Goal: Information Seeking & Learning: Learn about a topic

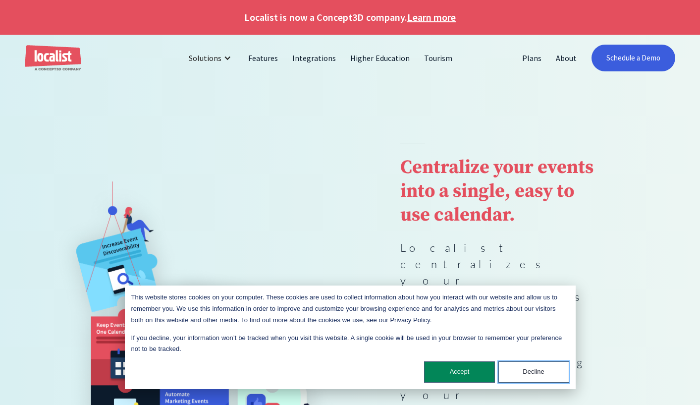
click at [538, 372] on button "Decline" at bounding box center [533, 371] width 71 height 21
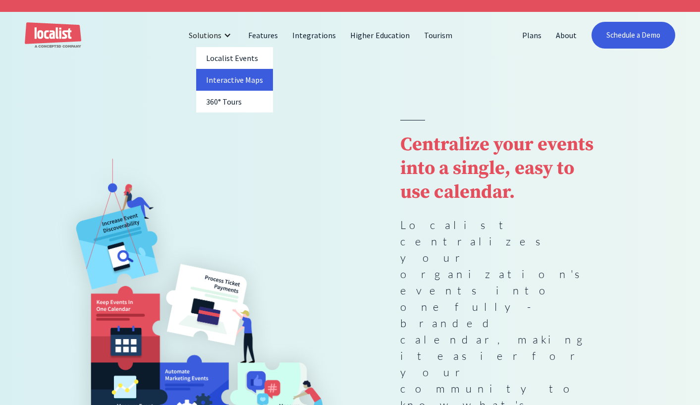
scroll to position [22, 0]
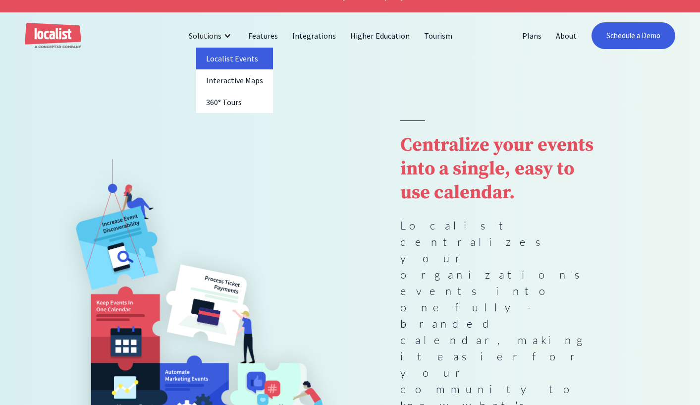
click at [221, 56] on link "Localist Events" at bounding box center [234, 59] width 77 height 22
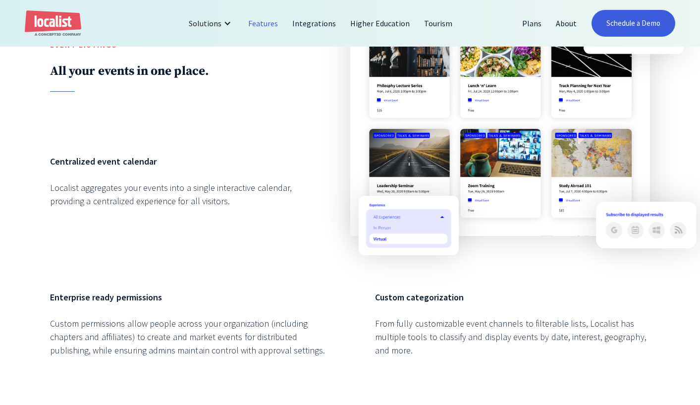
scroll to position [951, 0]
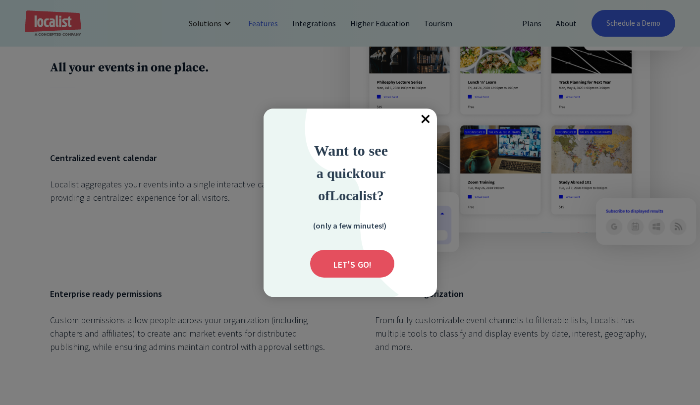
click at [425, 118] on span "×" at bounding box center [426, 119] width 22 height 22
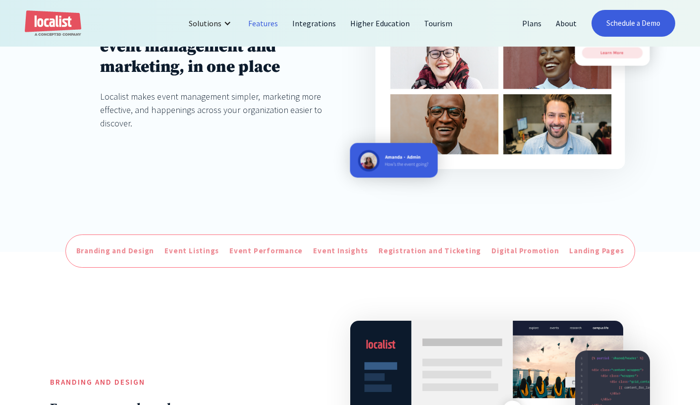
scroll to position [0, 0]
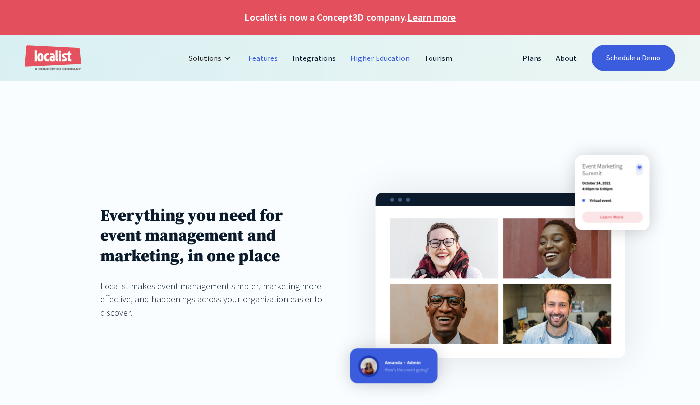
click at [373, 57] on link "Higher Education" at bounding box center [380, 58] width 74 height 24
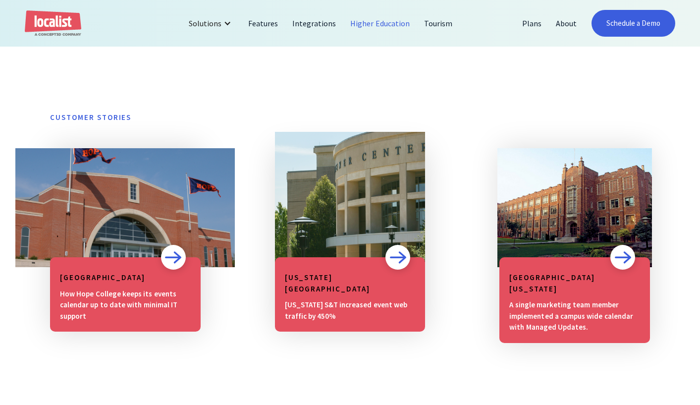
scroll to position [735, 0]
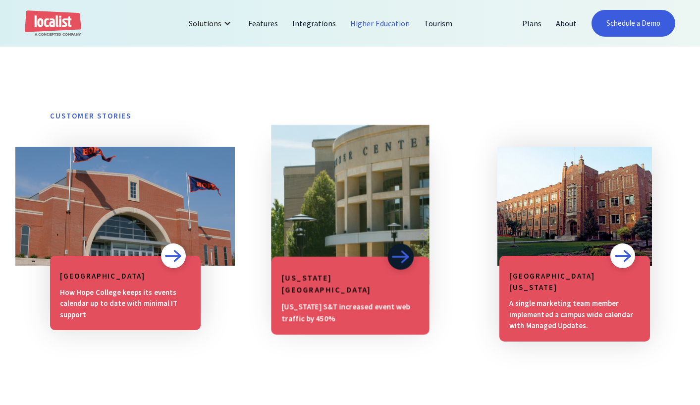
click at [396, 262] on img at bounding box center [400, 257] width 18 height 14
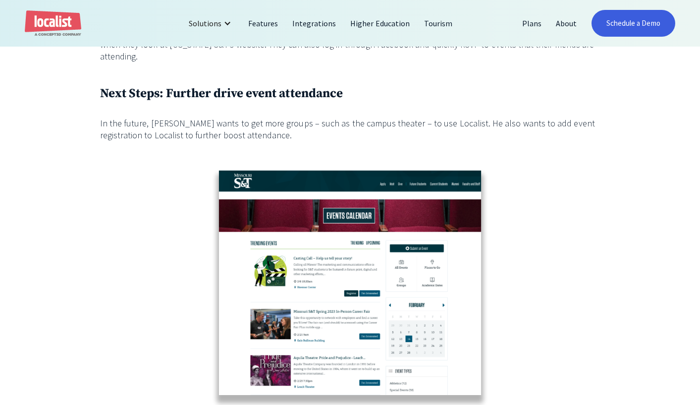
scroll to position [1396, 0]
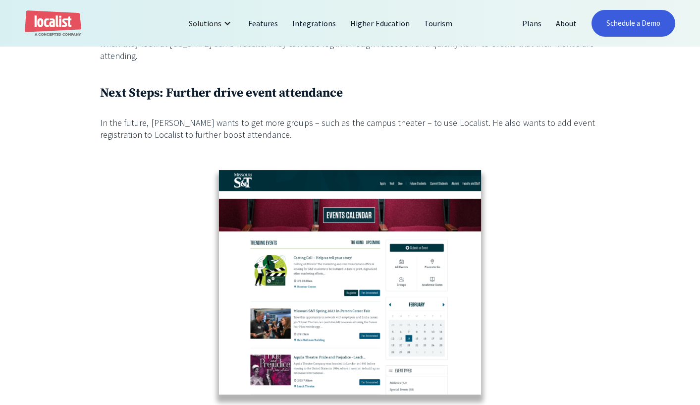
click at [334, 255] on img at bounding box center [350, 289] width 300 height 255
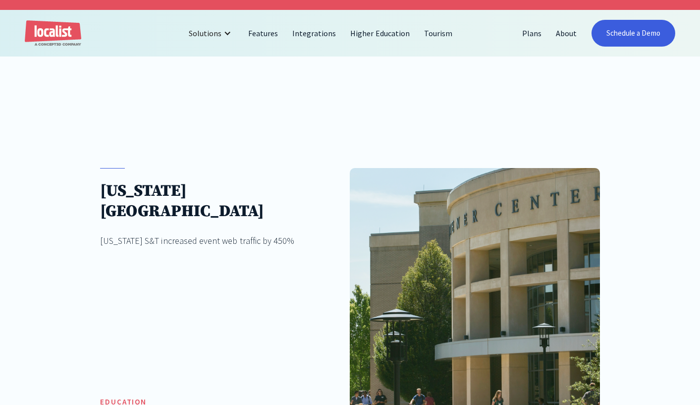
scroll to position [22, 0]
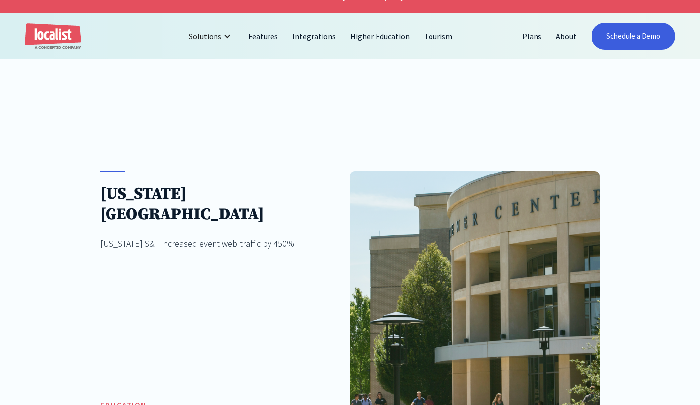
drag, startPoint x: 103, startPoint y: 190, endPoint x: 255, endPoint y: 209, distance: 153.6
click at [293, 221] on h1 "Missouri University of Science and Technology" at bounding box center [212, 204] width 225 height 41
